Goal: Transaction & Acquisition: Purchase product/service

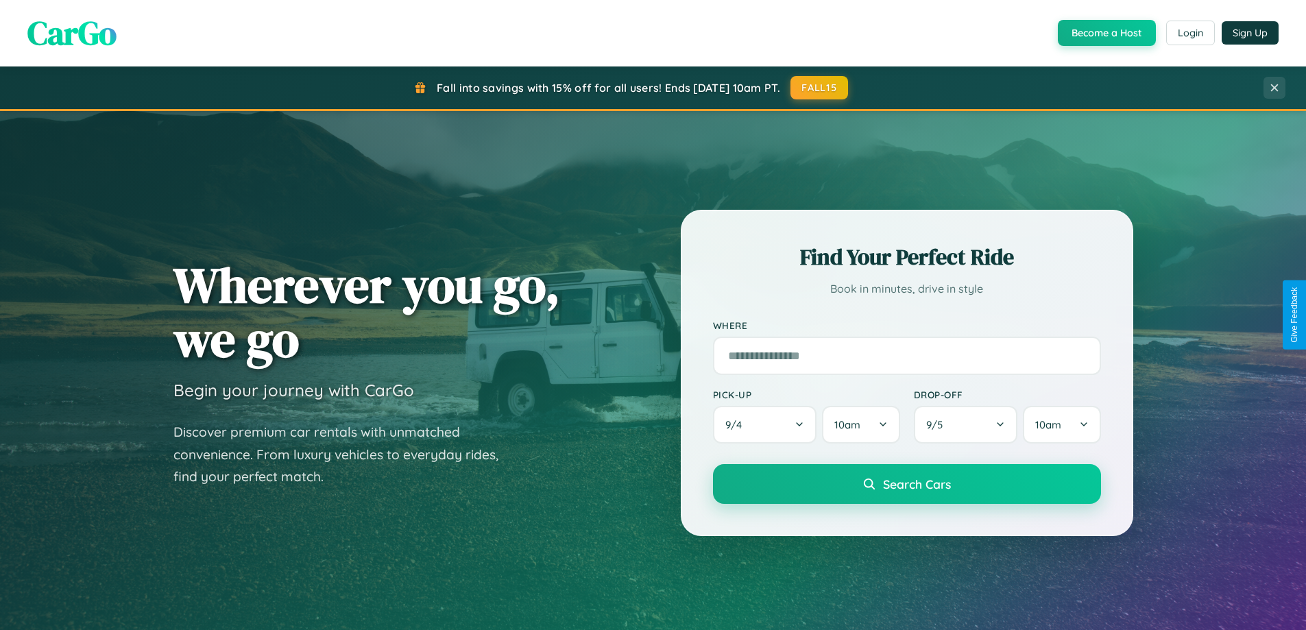
scroll to position [2637, 0]
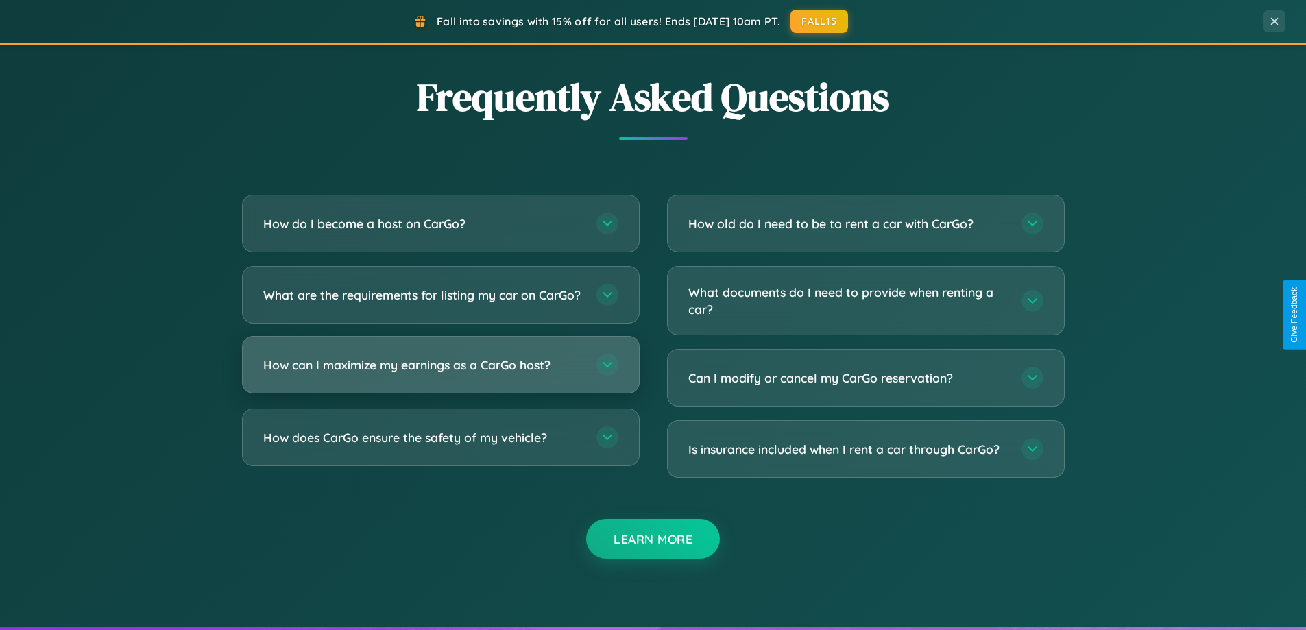
click at [440, 374] on h3 "How can I maximize my earnings as a CarGo host?" at bounding box center [422, 364] width 319 height 17
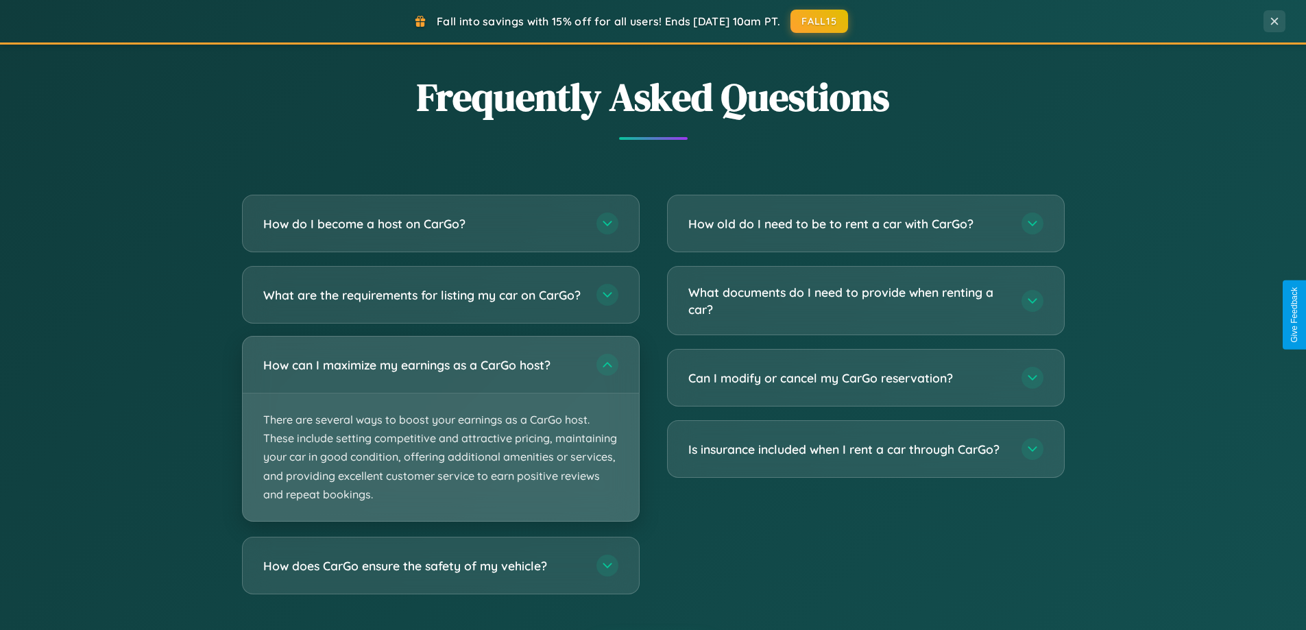
click at [440, 440] on p "There are several ways to boost your earnings as a CarGo host. These include se…" at bounding box center [441, 456] width 396 height 127
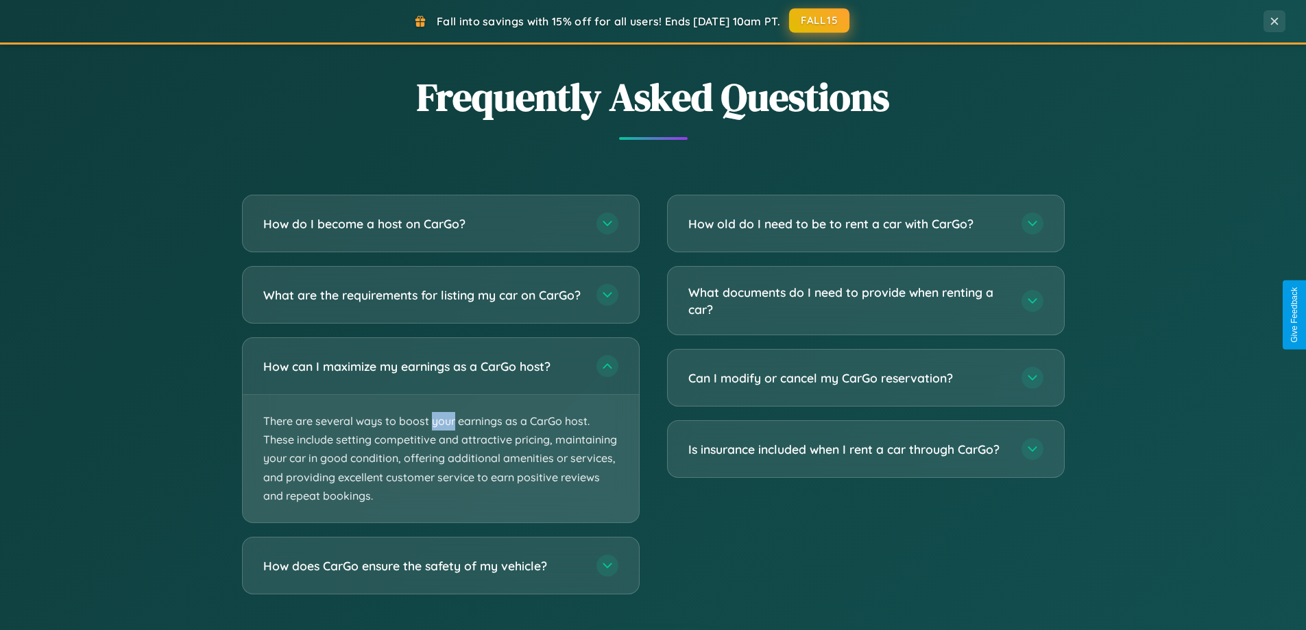
click at [820, 21] on button "FALL15" at bounding box center [819, 20] width 60 height 25
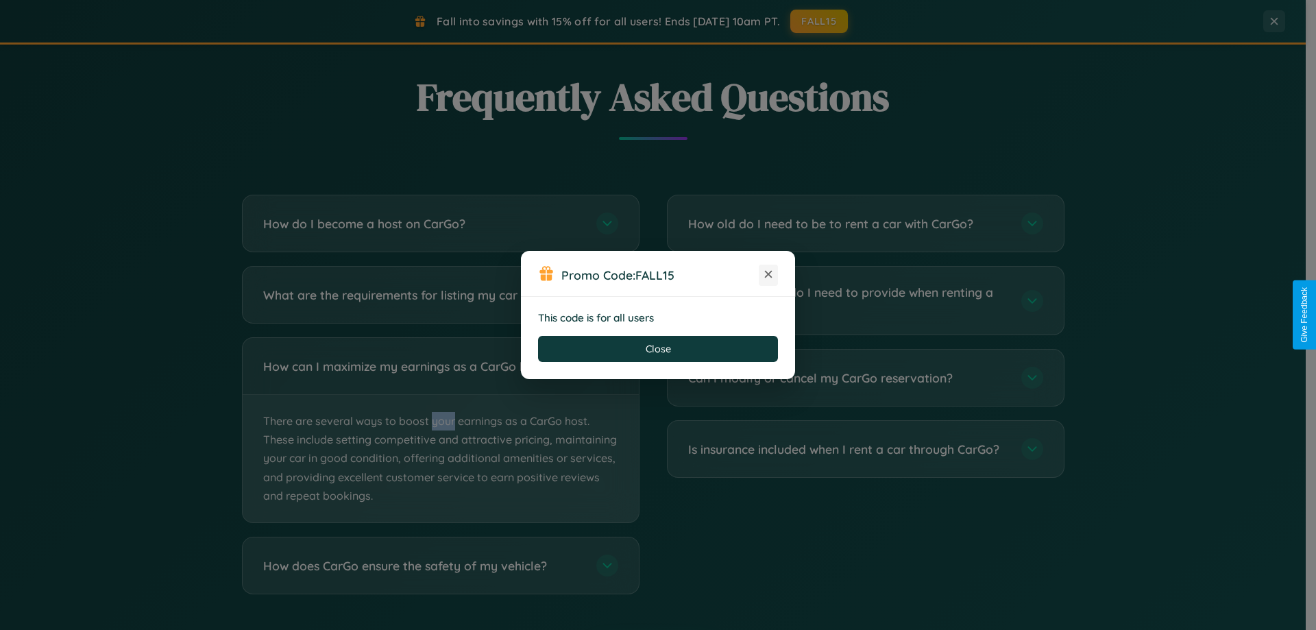
click at [768, 275] on icon at bounding box center [769, 274] width 14 height 14
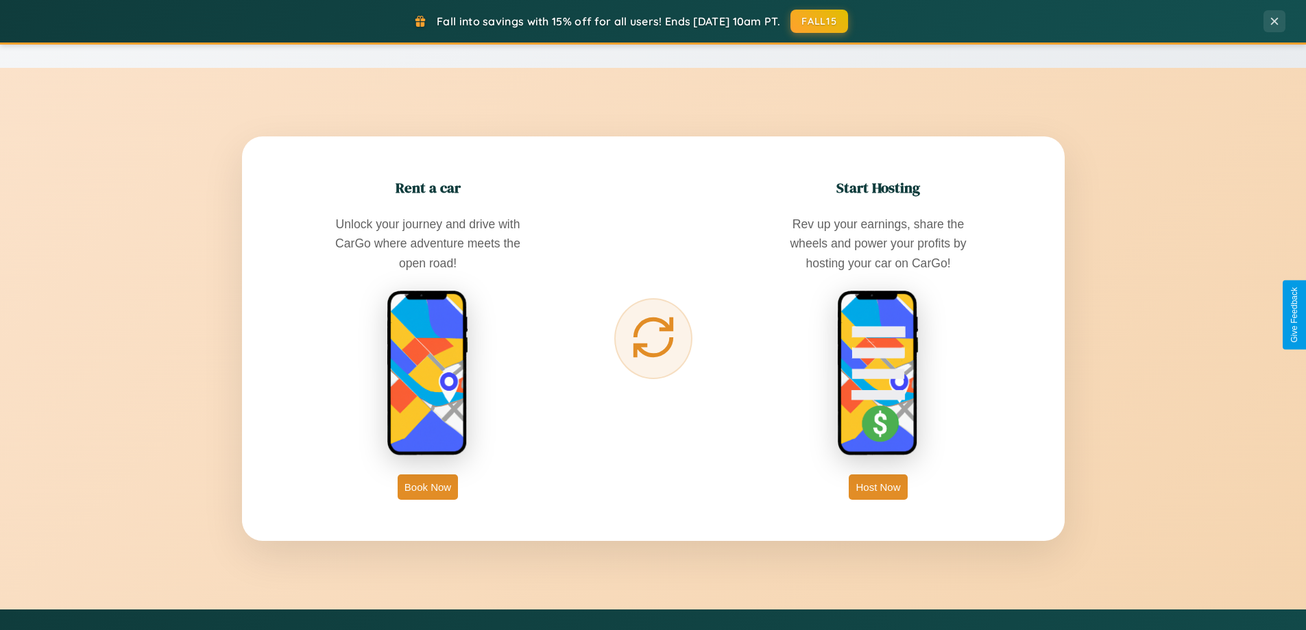
scroll to position [0, 0]
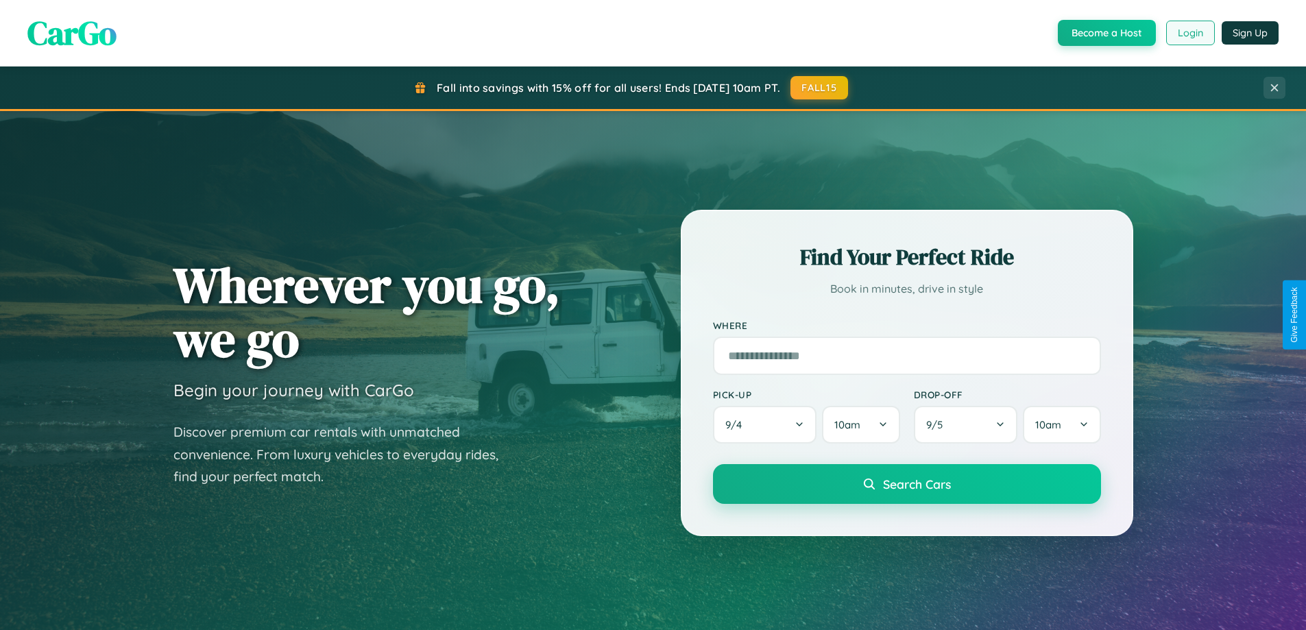
click at [1189, 33] on button "Login" at bounding box center [1190, 33] width 49 height 25
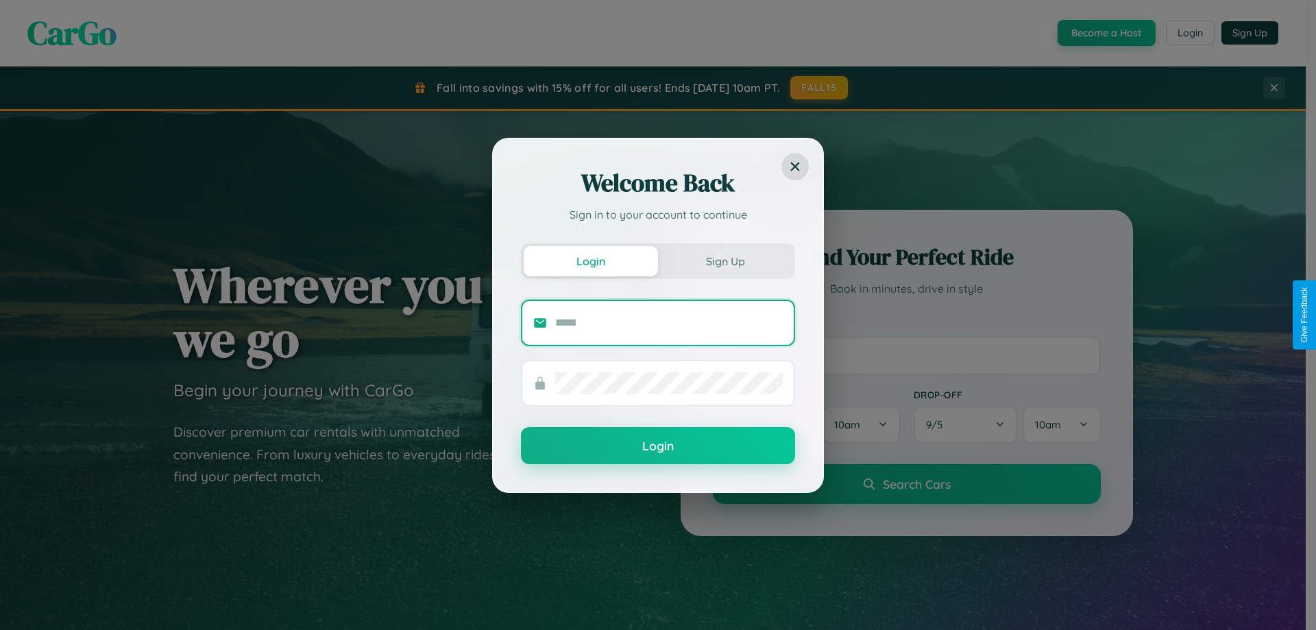
click at [669, 322] on input "text" at bounding box center [669, 323] width 228 height 22
type input "**********"
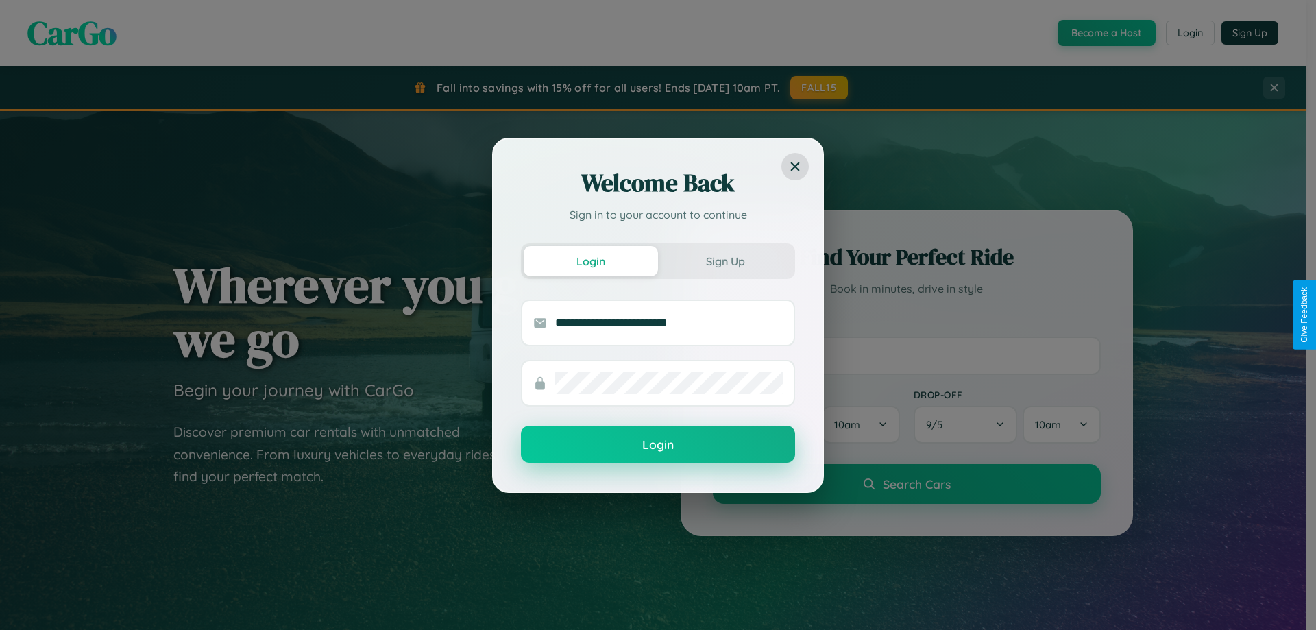
click at [658, 445] on button "Login" at bounding box center [658, 444] width 274 height 37
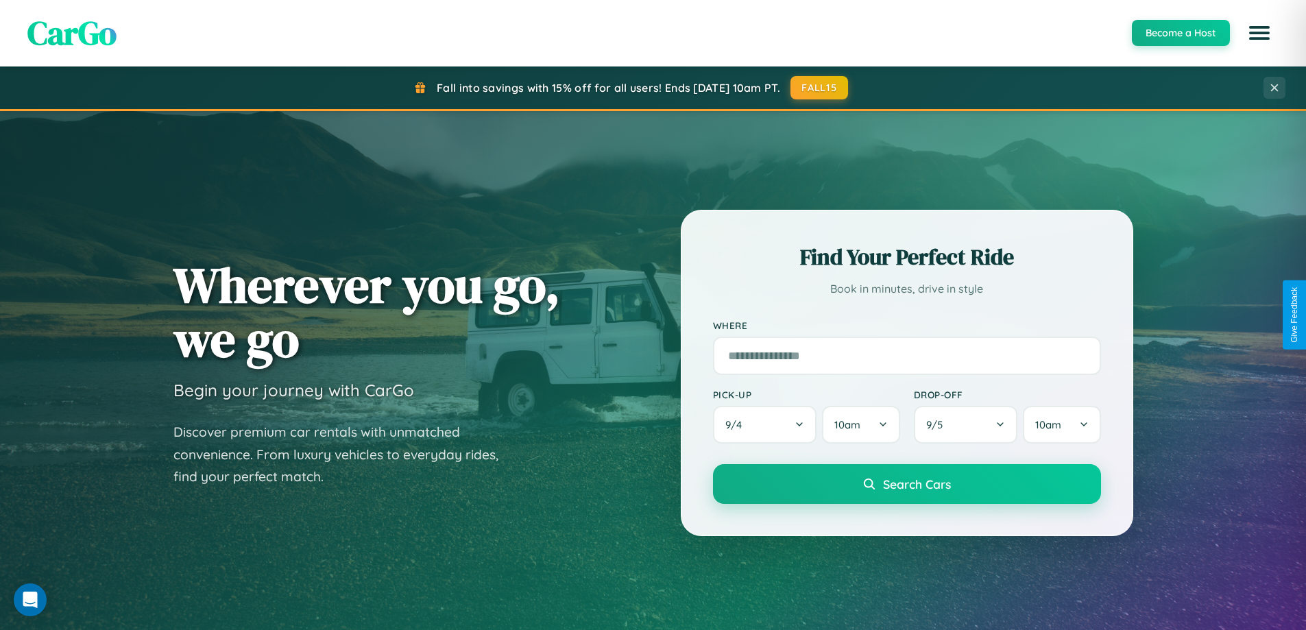
scroll to position [591, 0]
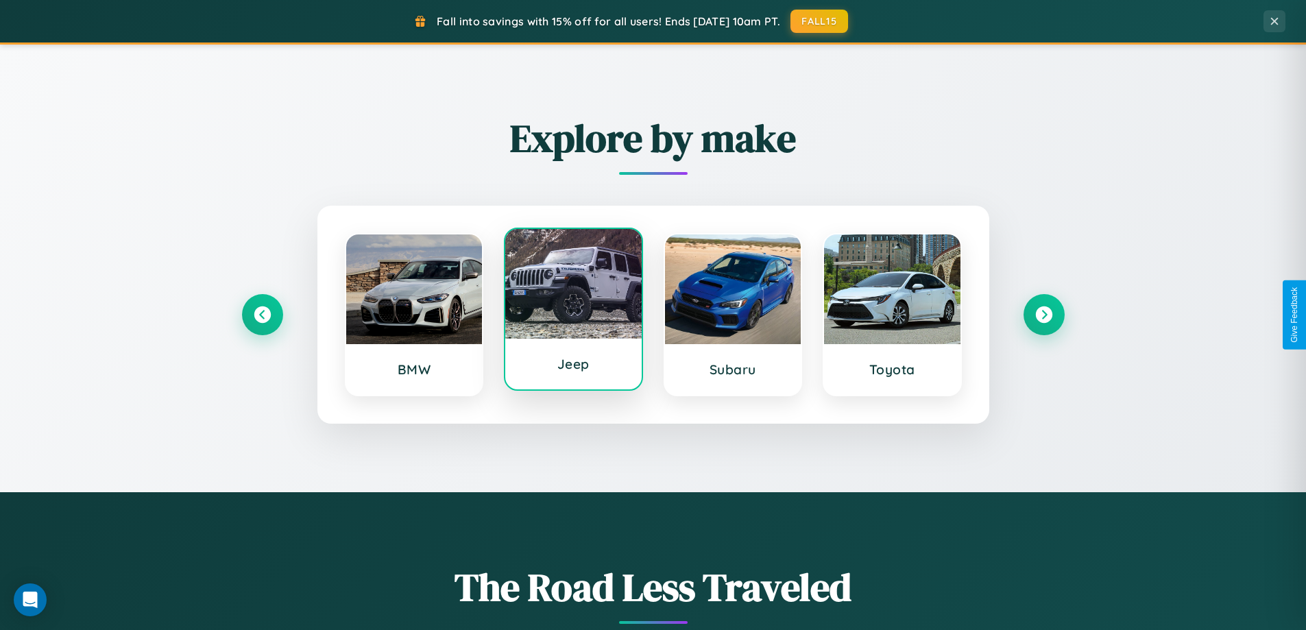
click at [573, 313] on div at bounding box center [573, 284] width 136 height 110
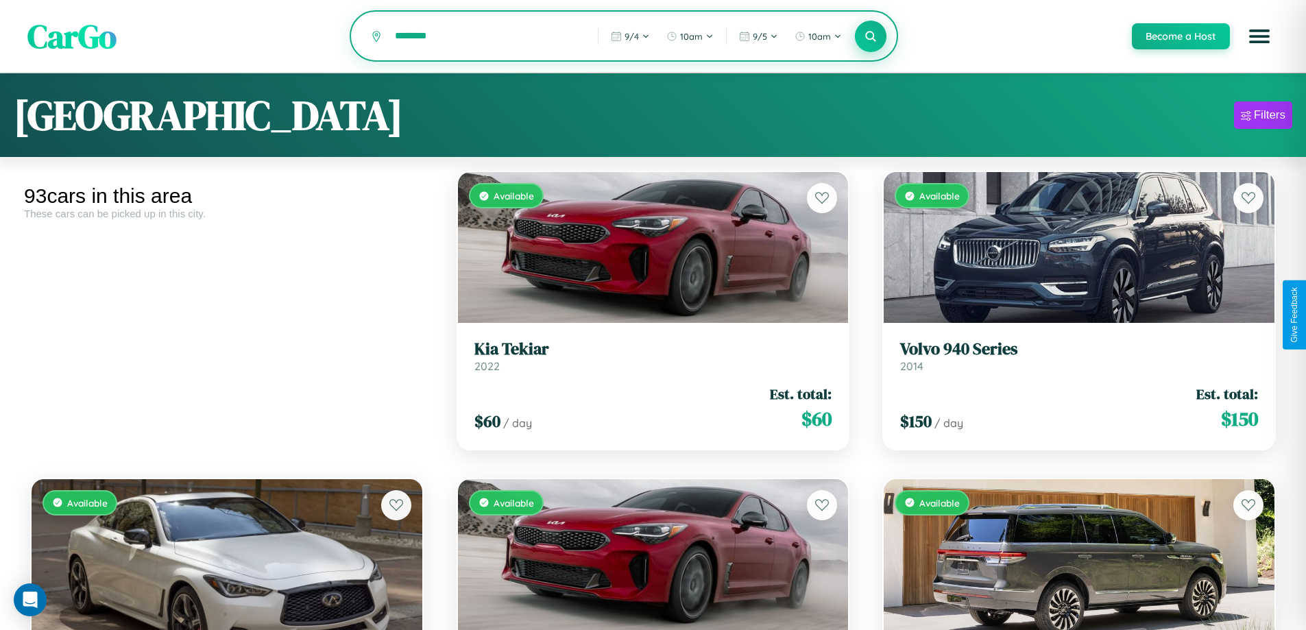
type input "********"
click at [870, 37] on icon at bounding box center [870, 35] width 13 height 13
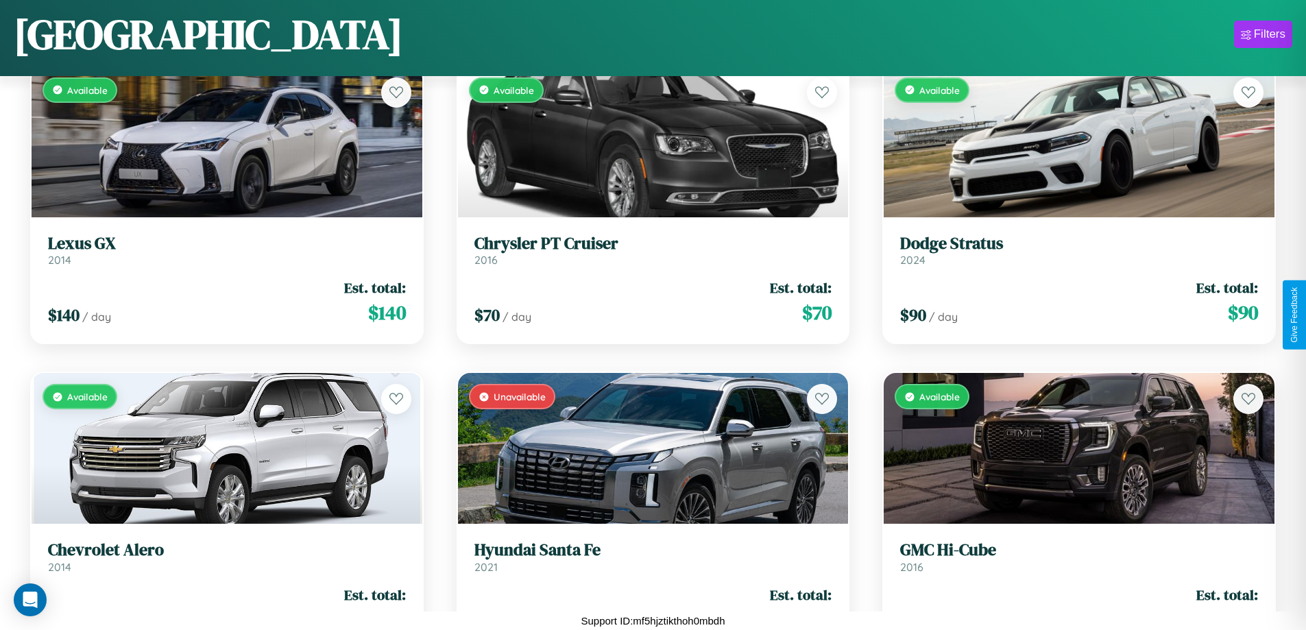
scroll to position [8173, 0]
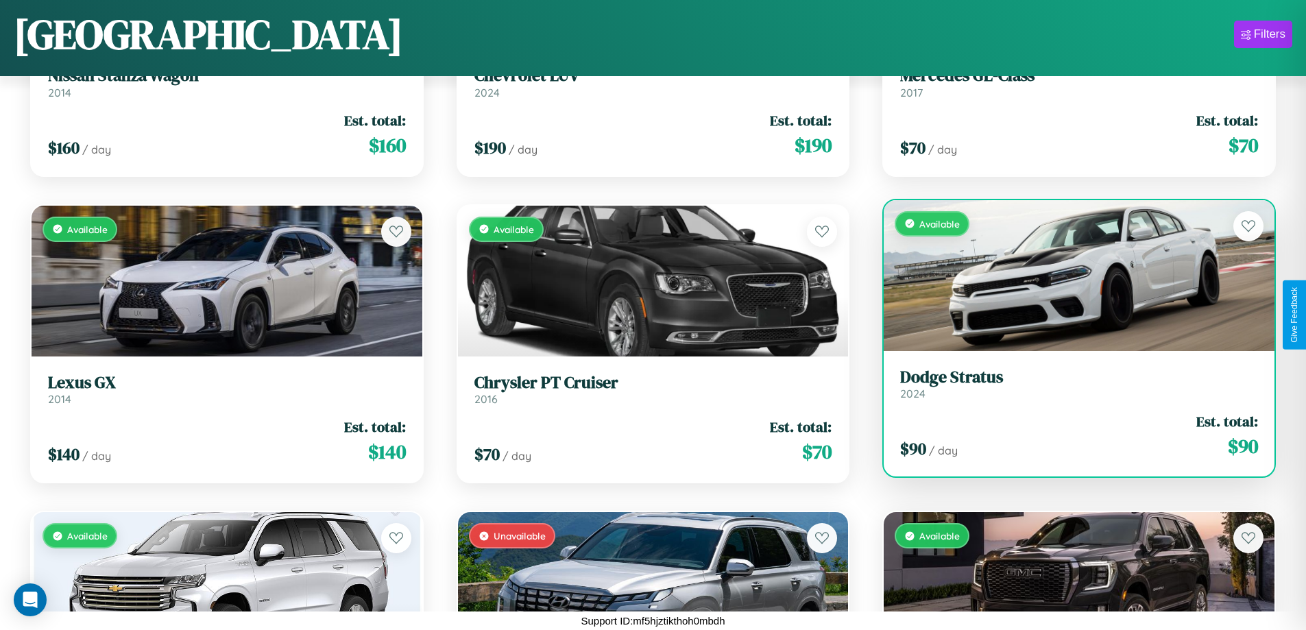
click at [1070, 387] on link "Dodge Stratus 2024" at bounding box center [1079, 384] width 358 height 34
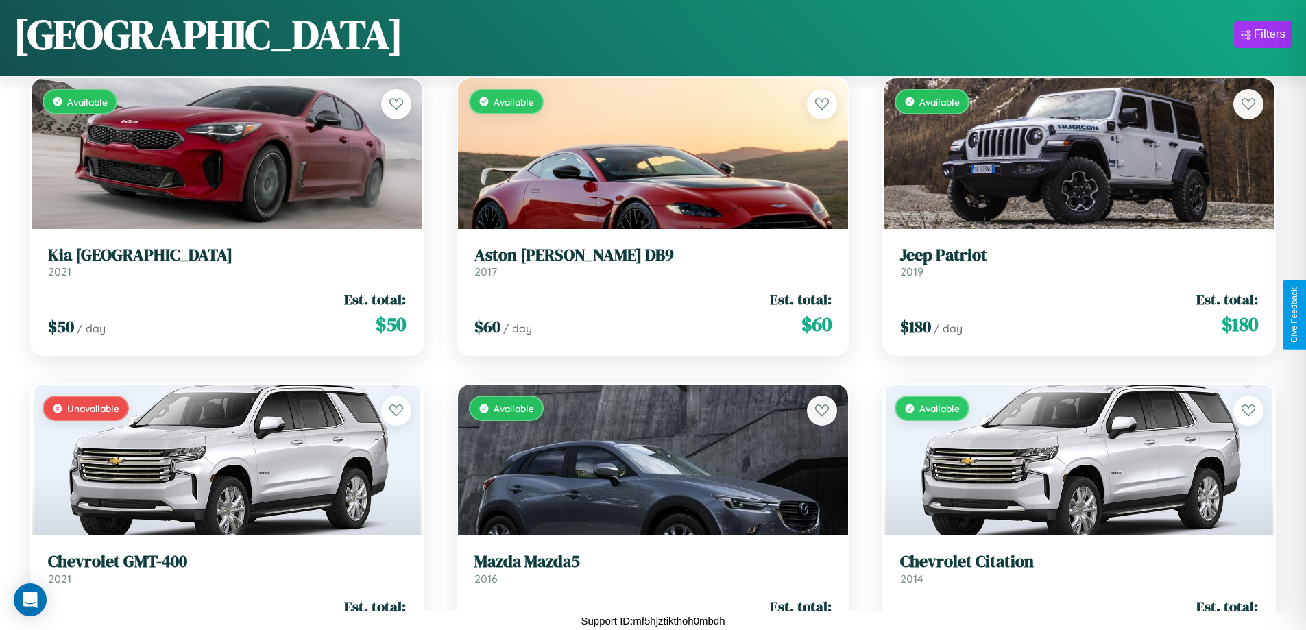
scroll to position [2955, 0]
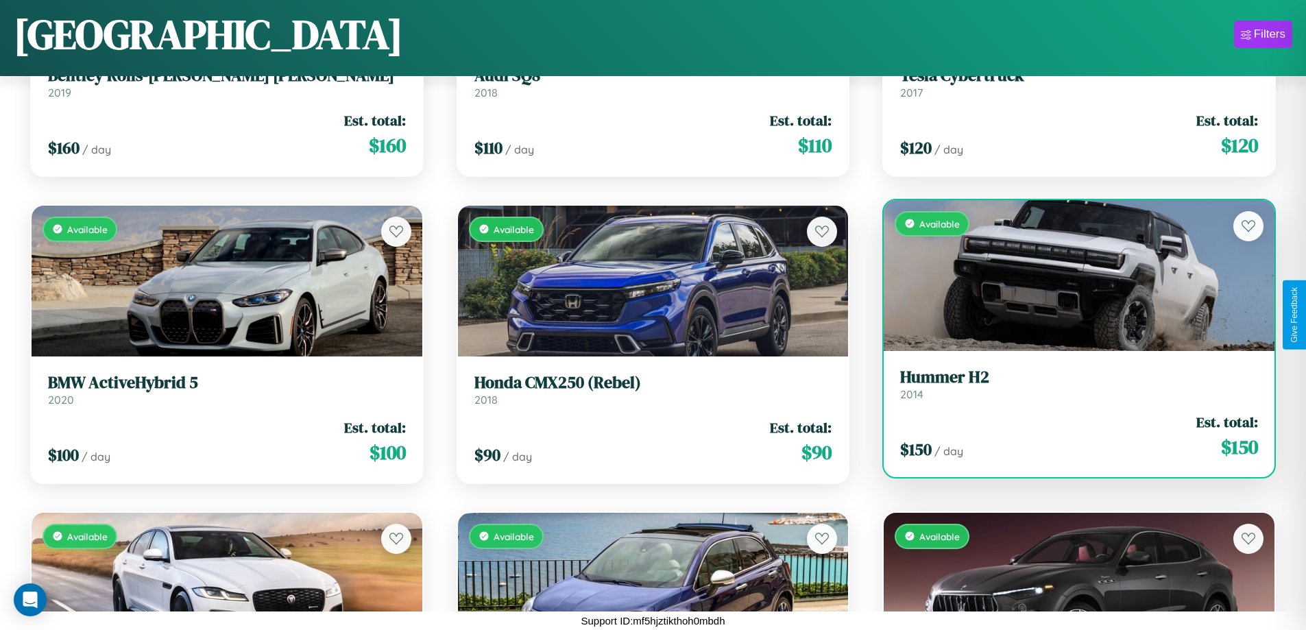
click at [1070, 387] on h3 "Hummer H2" at bounding box center [1079, 377] width 358 height 20
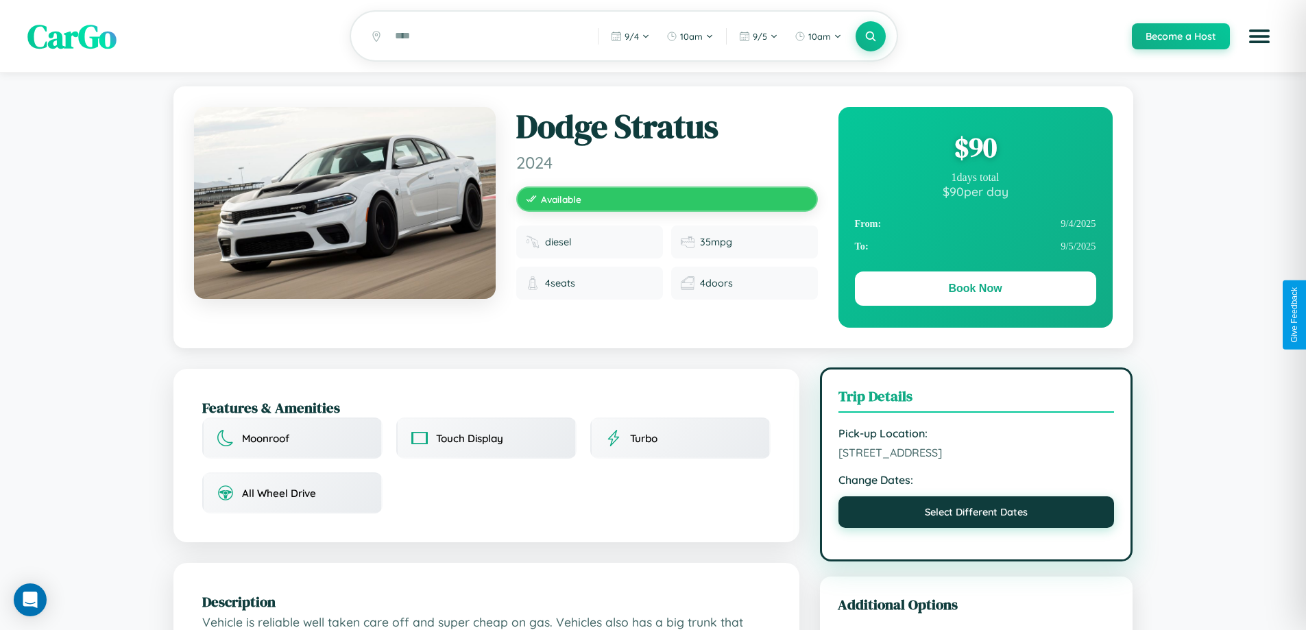
click at [976, 514] on button "Select Different Dates" at bounding box center [976, 512] width 276 height 32
select select "*"
select select "****"
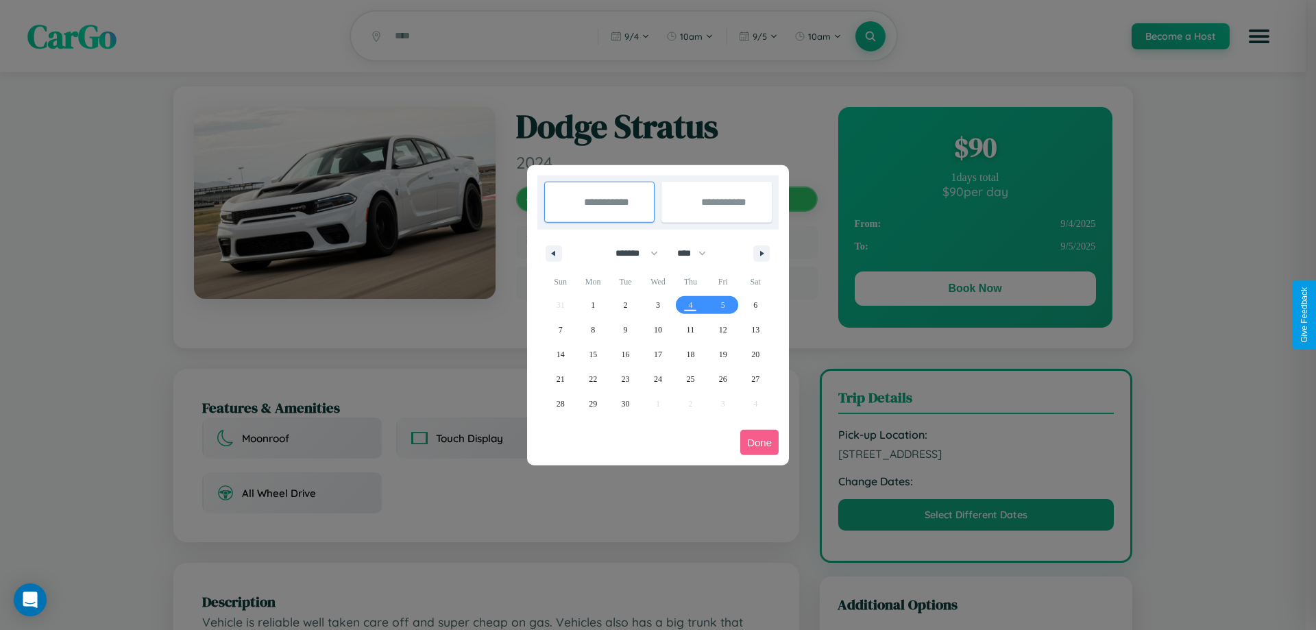
drag, startPoint x: 631, startPoint y: 253, endPoint x: 658, endPoint y: 275, distance: 35.1
click at [631, 253] on select "******* ******** ***** ***** *** **** **** ****** ********* ******* ******** **…" at bounding box center [634, 253] width 58 height 23
select select "**"
click at [657, 354] on span "17" at bounding box center [658, 354] width 8 height 25
type input "**********"
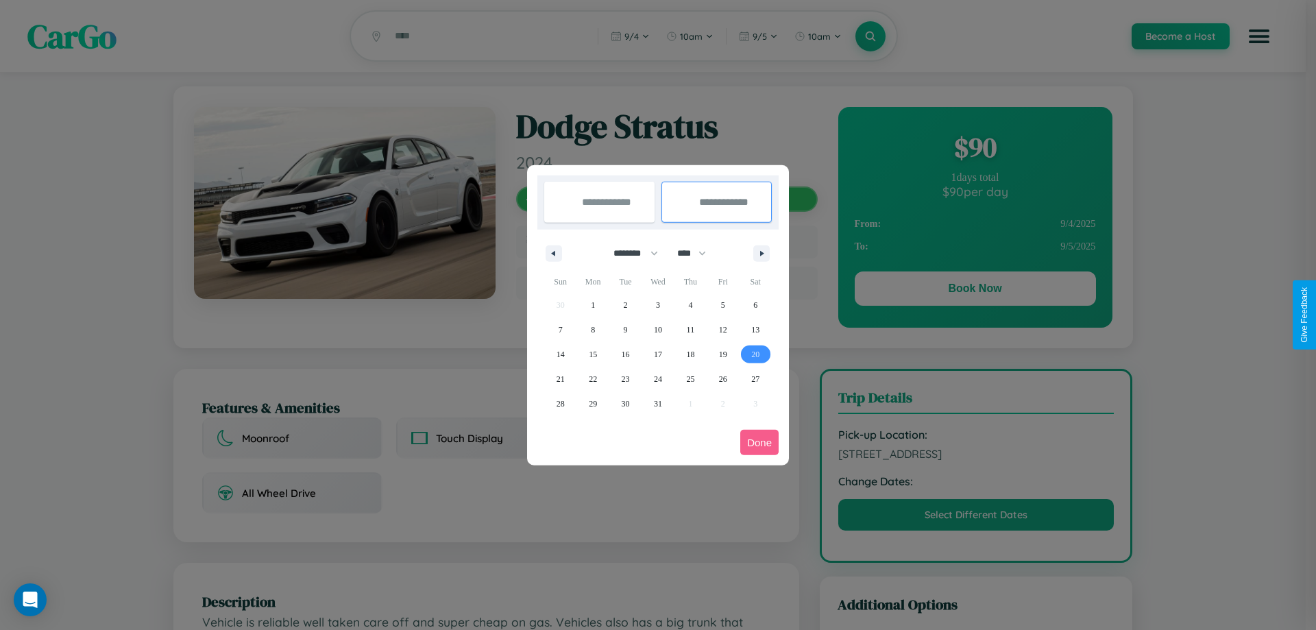
click at [755, 354] on span "20" at bounding box center [755, 354] width 8 height 25
type input "**********"
click at [759, 442] on button "Done" at bounding box center [759, 442] width 38 height 25
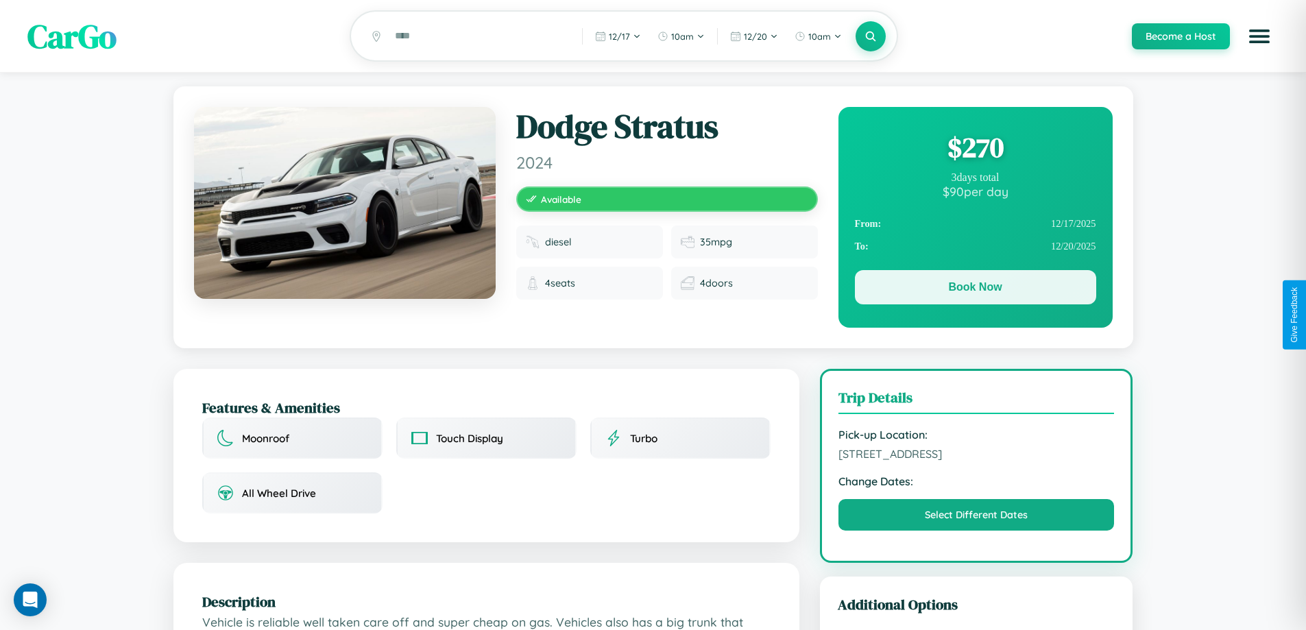
click at [975, 289] on button "Book Now" at bounding box center [975, 287] width 241 height 34
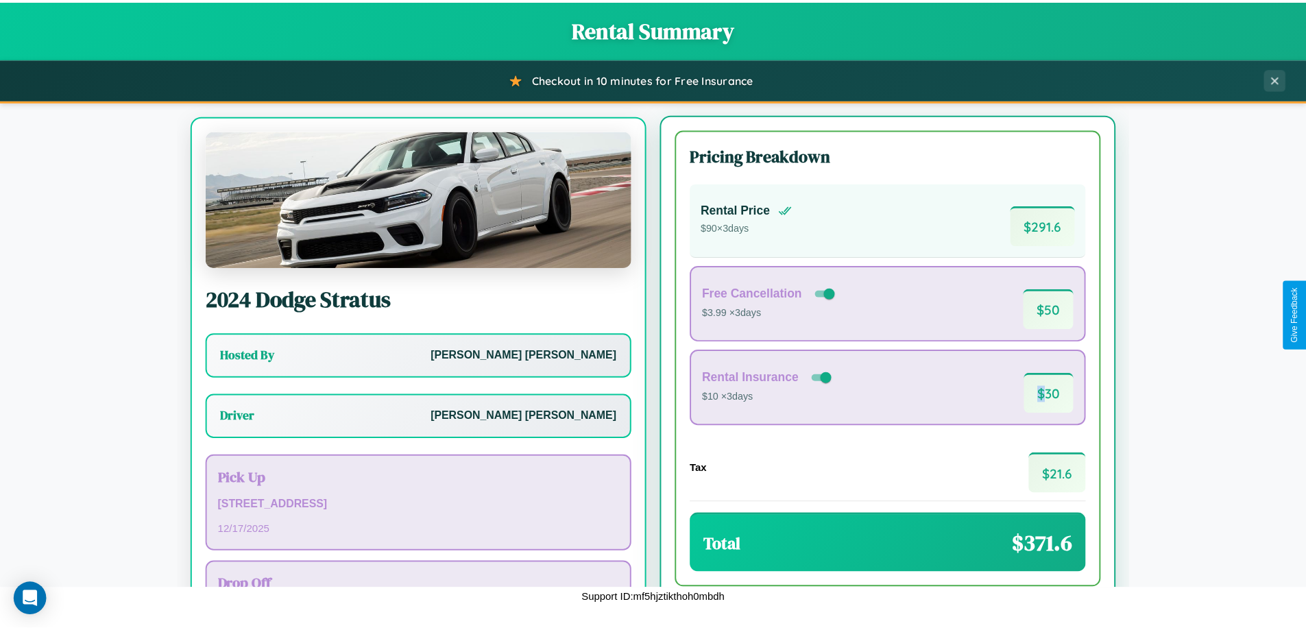
scroll to position [64, 0]
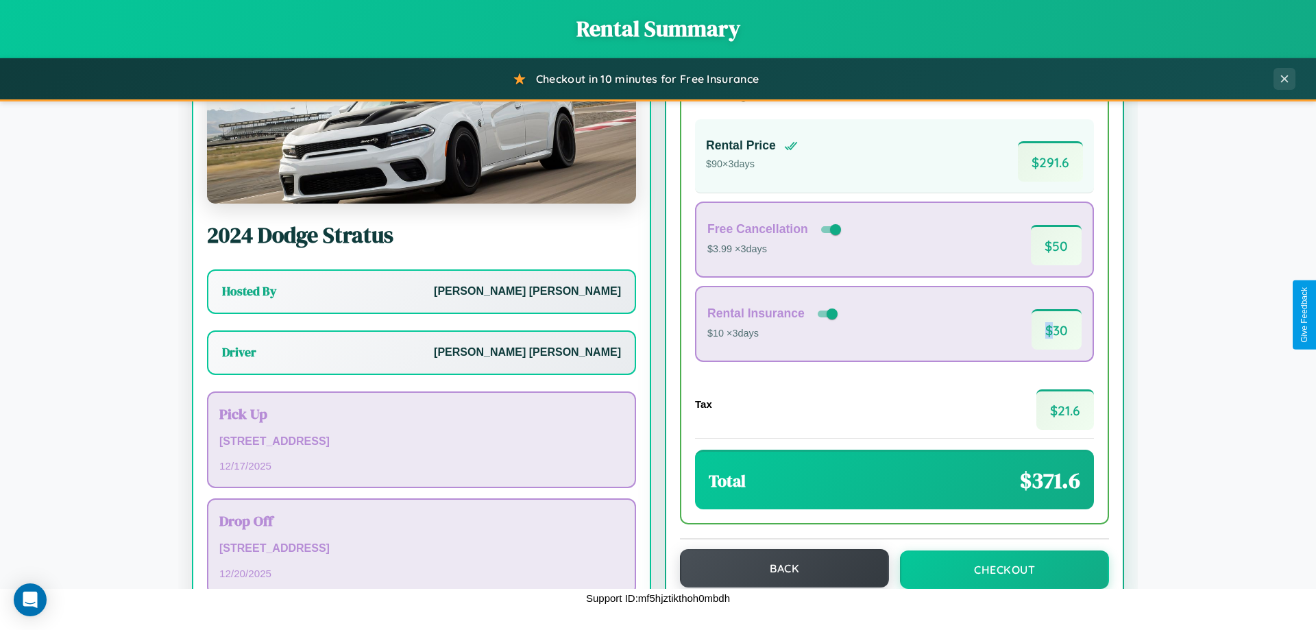
click at [778, 569] on button "Back" at bounding box center [784, 568] width 209 height 38
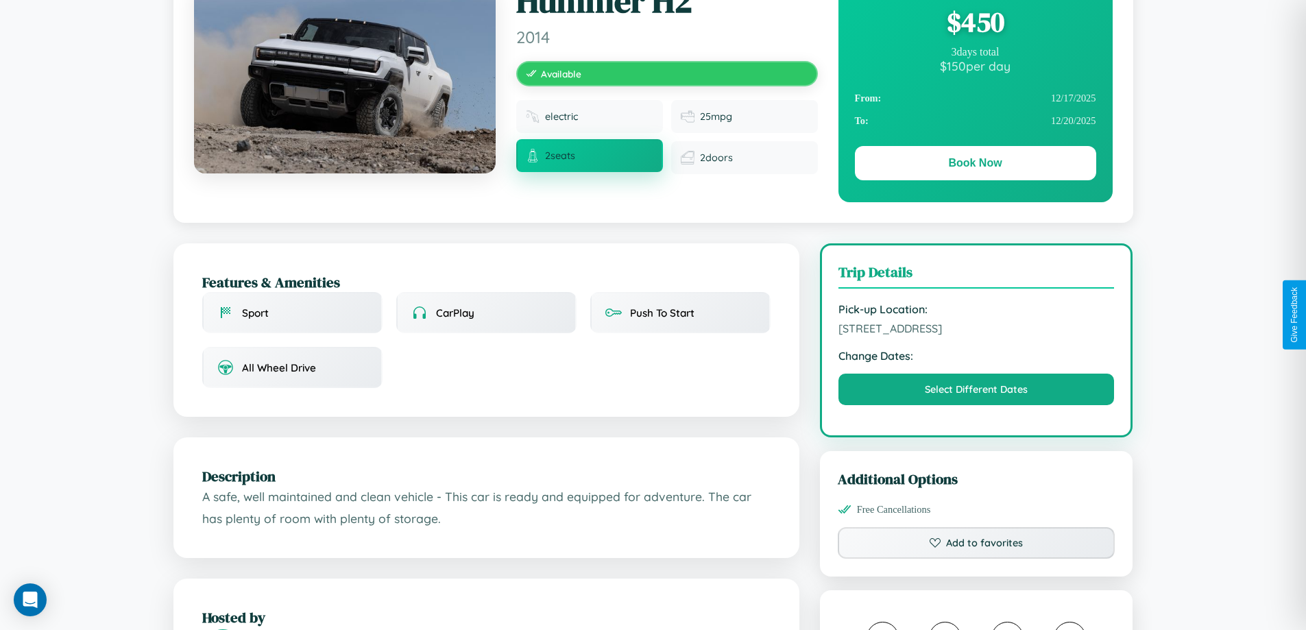
scroll to position [141, 0]
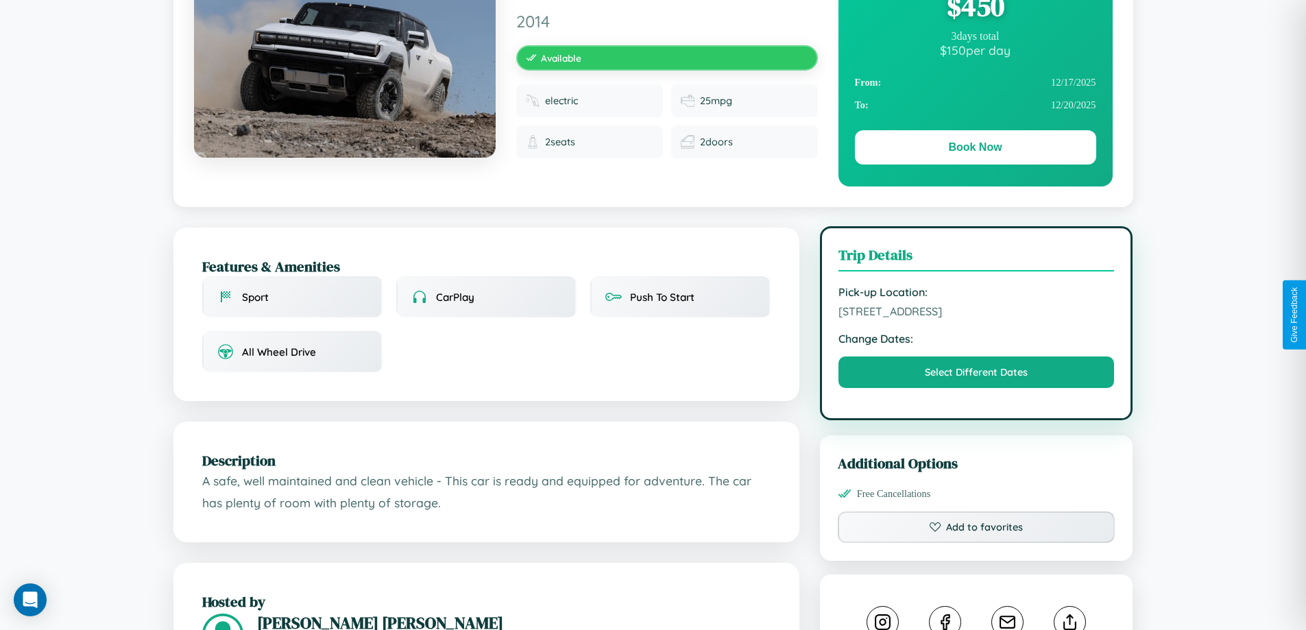
click at [976, 313] on span "[STREET_ADDRESS]" at bounding box center [976, 311] width 276 height 14
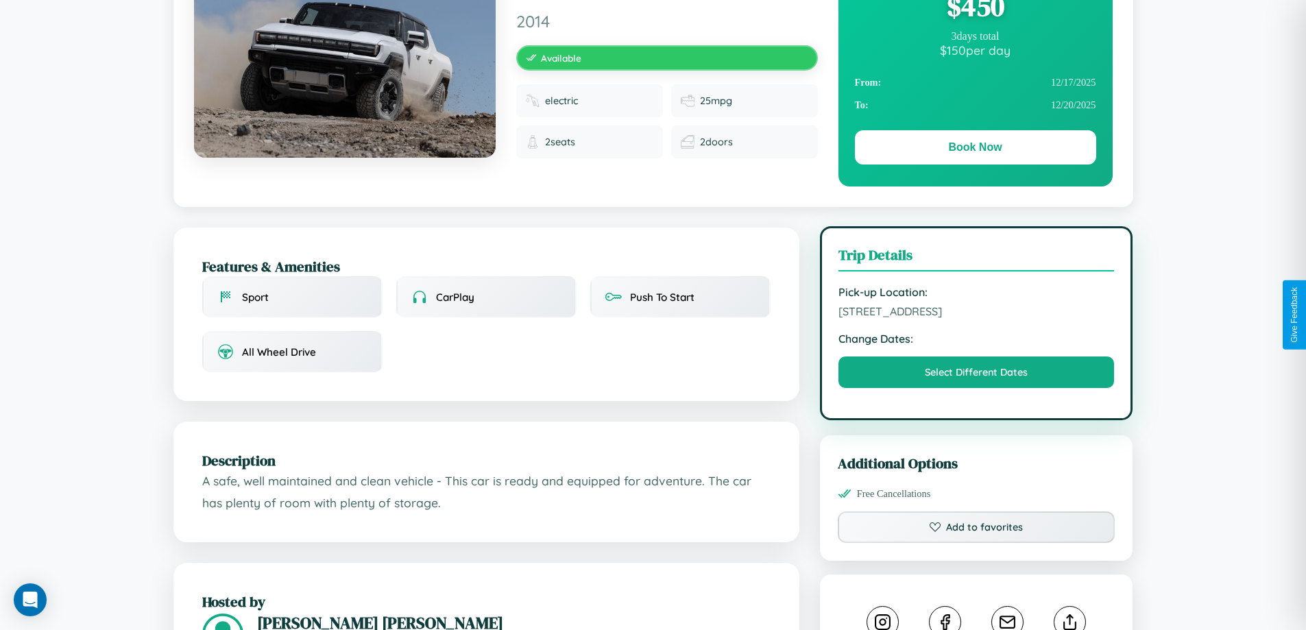
click at [976, 313] on span "[STREET_ADDRESS]" at bounding box center [976, 311] width 276 height 14
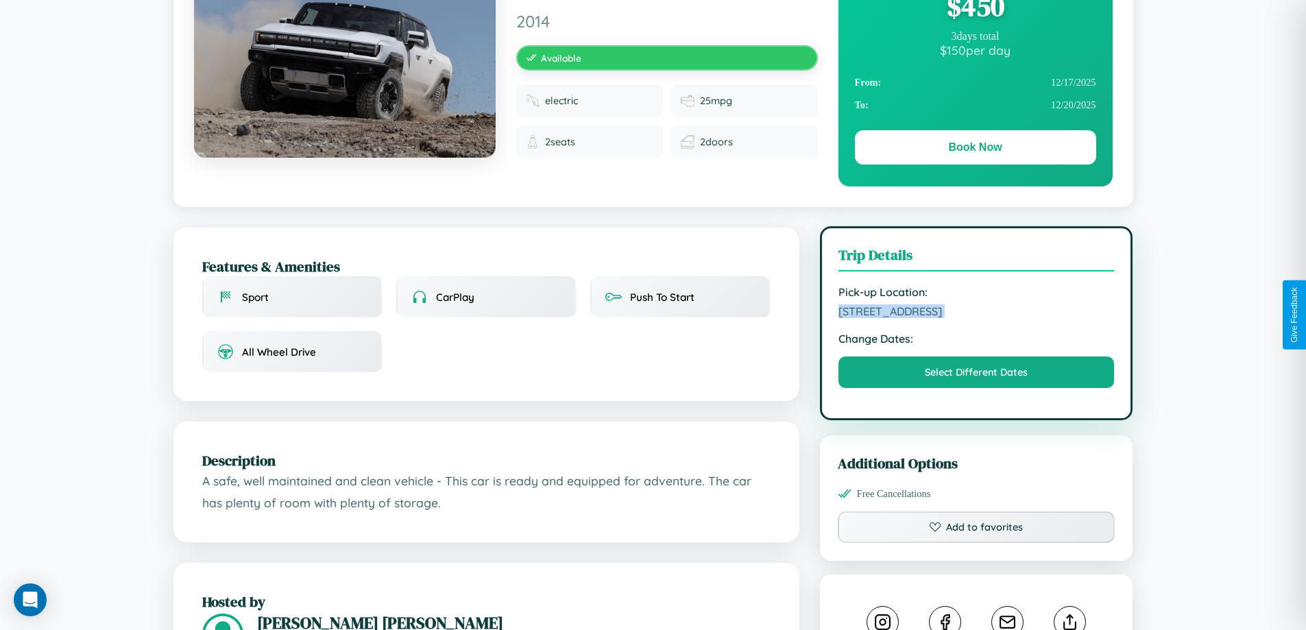
click at [976, 313] on span "[STREET_ADDRESS]" at bounding box center [976, 311] width 276 height 14
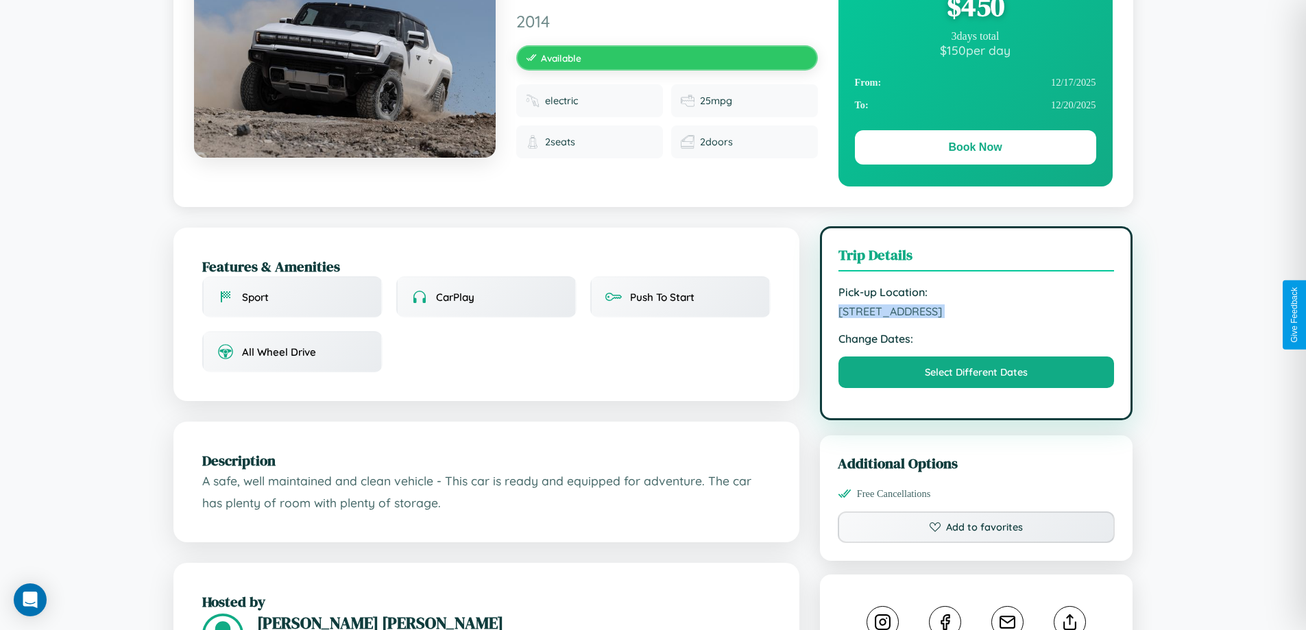
click at [976, 313] on span "[STREET_ADDRESS]" at bounding box center [976, 311] width 276 height 14
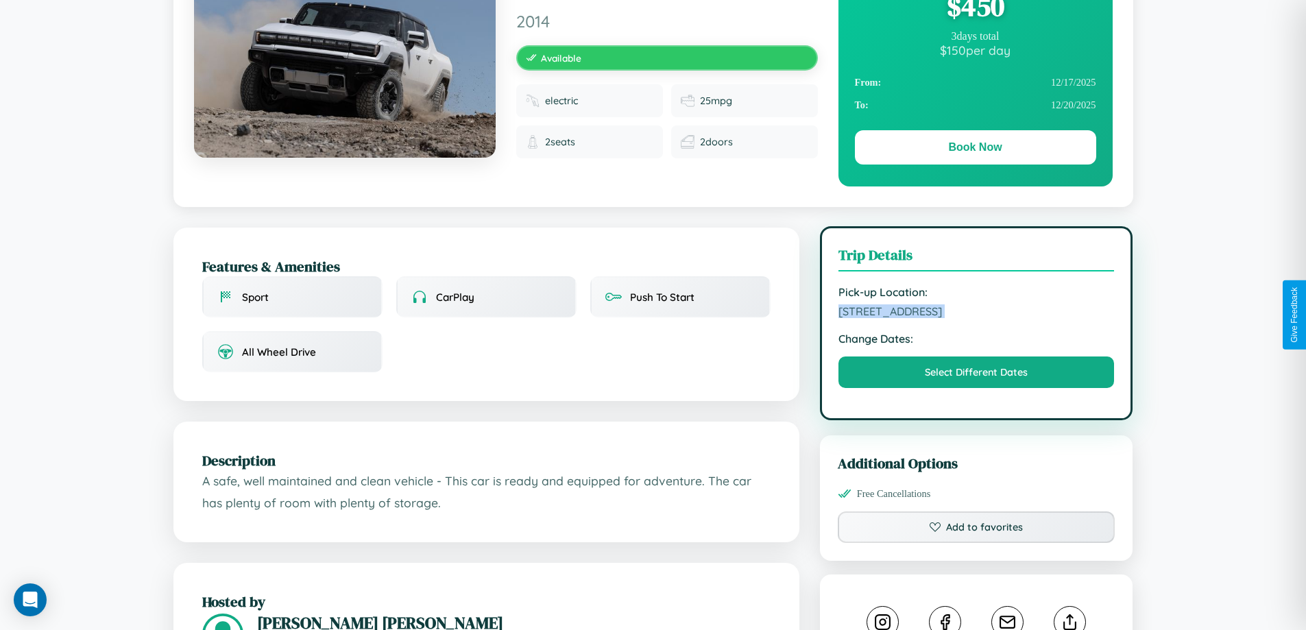
click at [976, 313] on span "[STREET_ADDRESS]" at bounding box center [976, 311] width 276 height 14
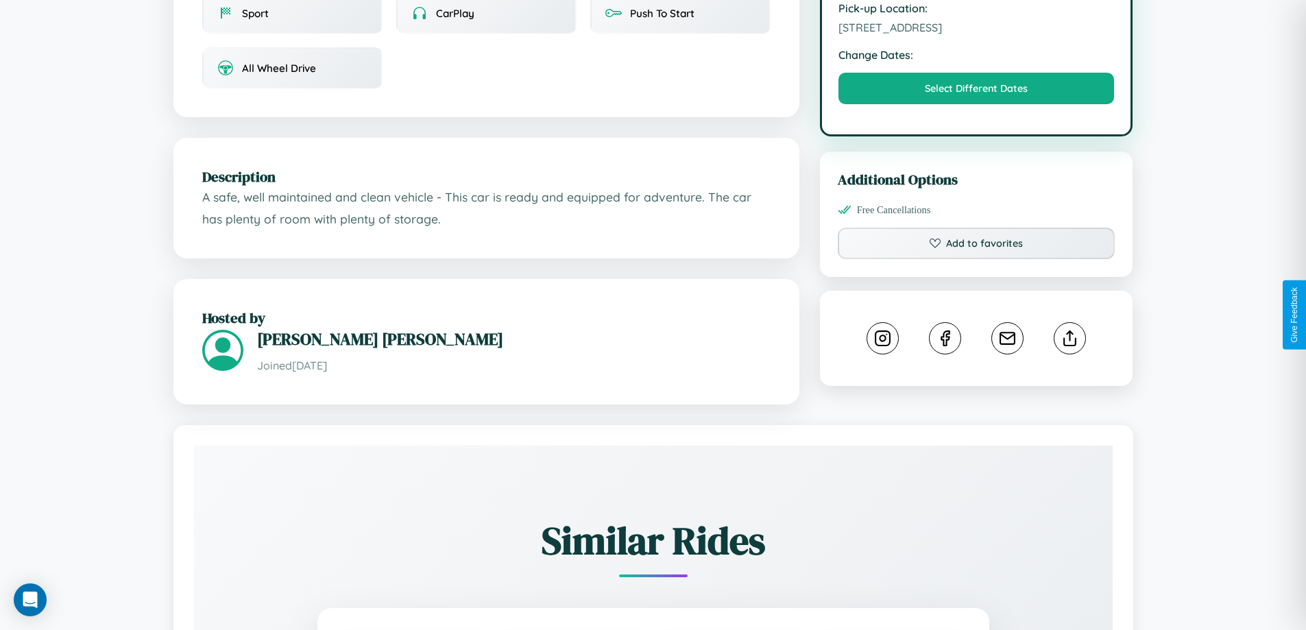
scroll to position [450, 0]
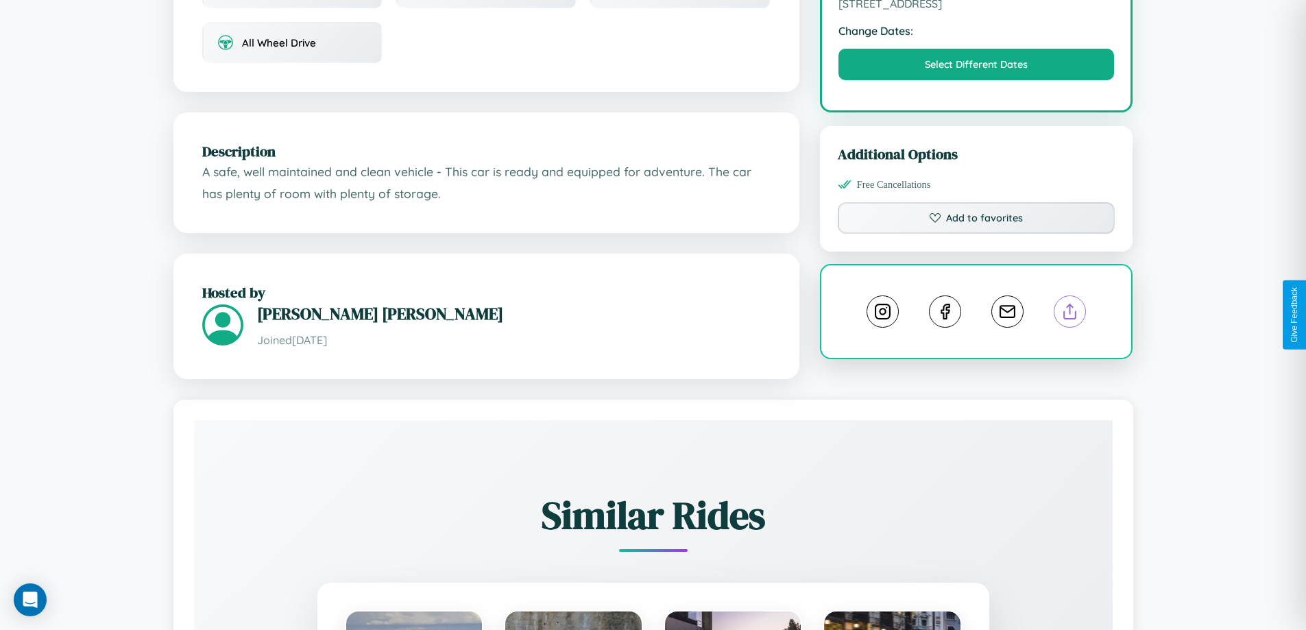
click at [1070, 313] on line at bounding box center [1070, 309] width 0 height 10
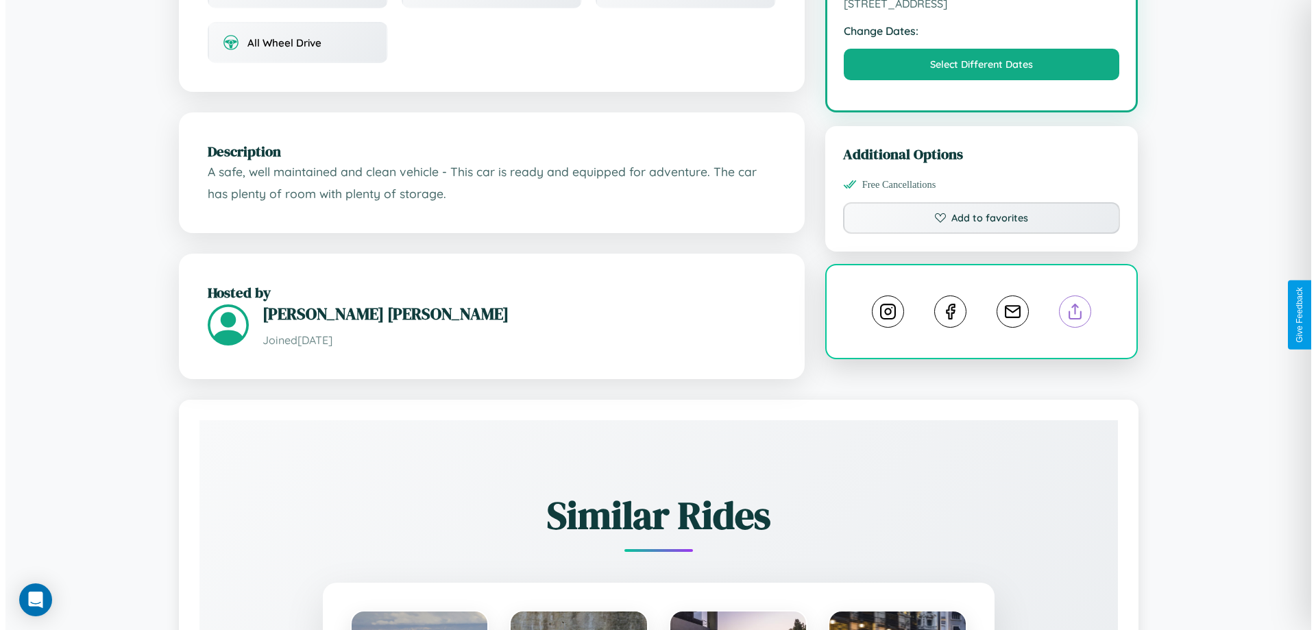
scroll to position [0, 0]
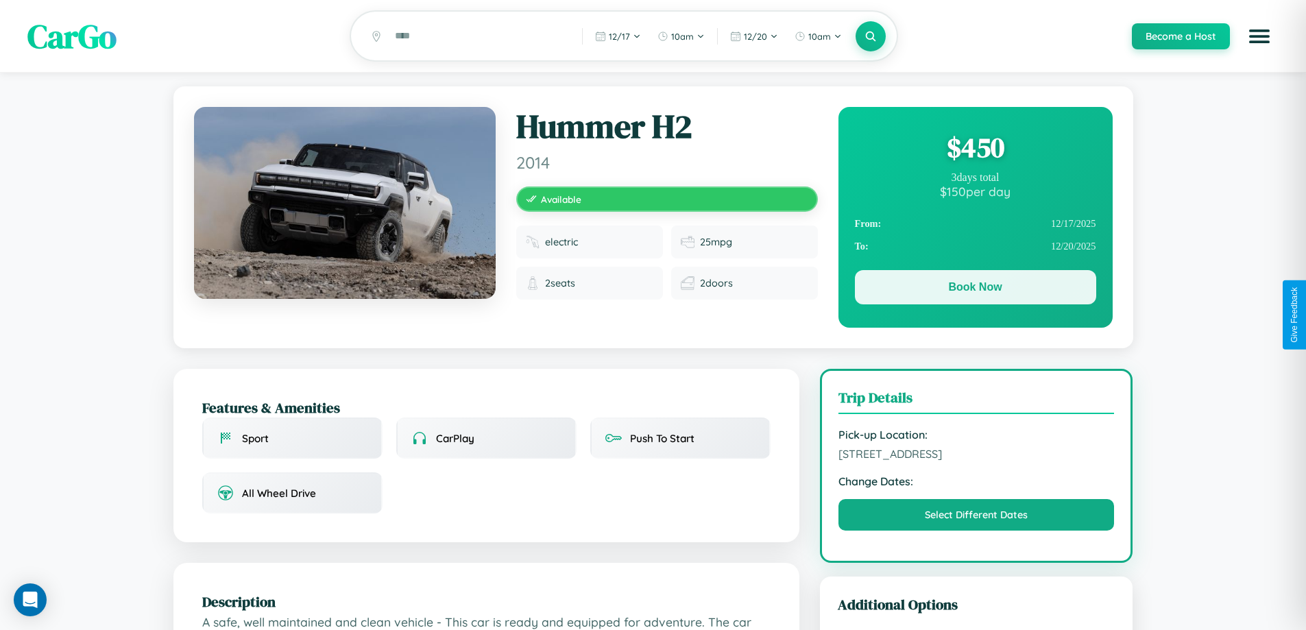
click at [975, 289] on button "Book Now" at bounding box center [975, 287] width 241 height 34
